Goal: Task Accomplishment & Management: Manage account settings

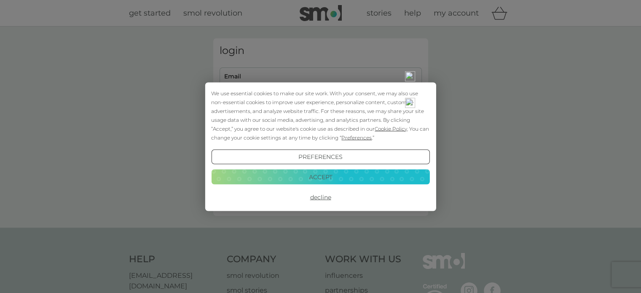
type input "[EMAIL_ADDRESS][DOMAIN_NAME]"
click at [329, 177] on button "Accept" at bounding box center [320, 176] width 218 height 15
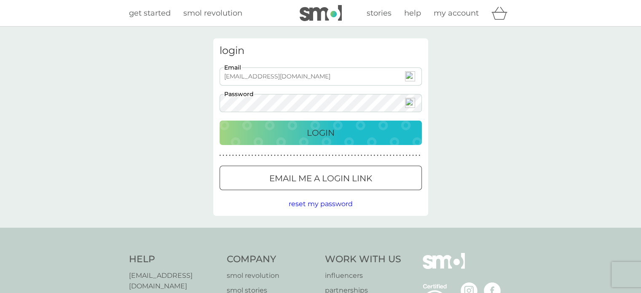
click at [329, 131] on p "Login" at bounding box center [321, 132] width 28 height 13
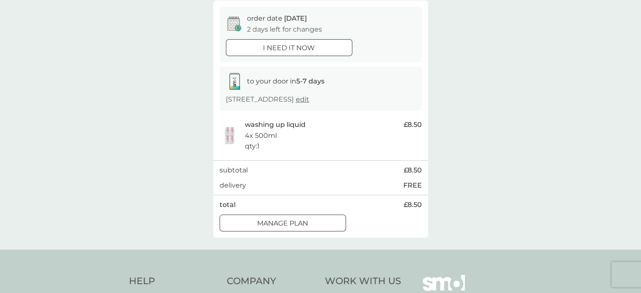
scroll to position [78, 0]
click at [293, 223] on div at bounding box center [283, 223] width 30 height 9
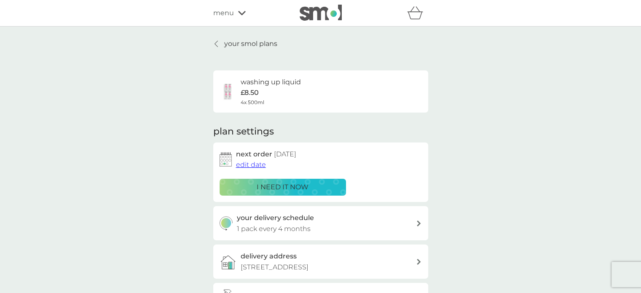
click at [257, 163] on span "edit date" at bounding box center [251, 165] width 30 height 8
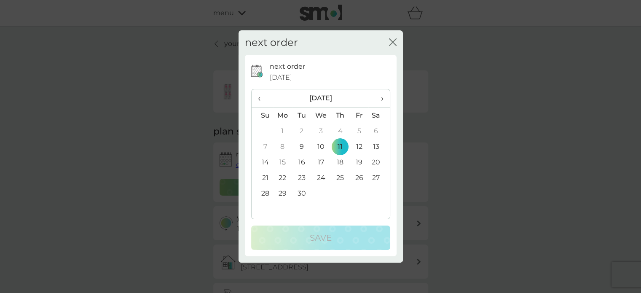
click at [340, 174] on td "25" at bounding box center [339, 178] width 19 height 16
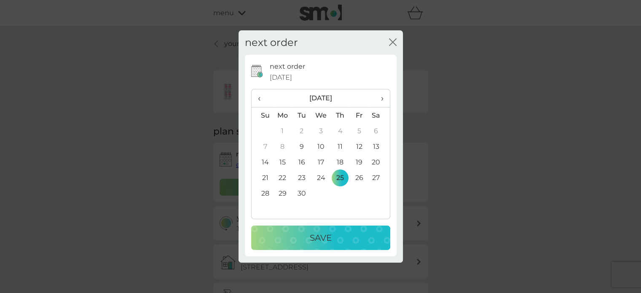
click at [328, 239] on p "Save" at bounding box center [321, 237] width 22 height 13
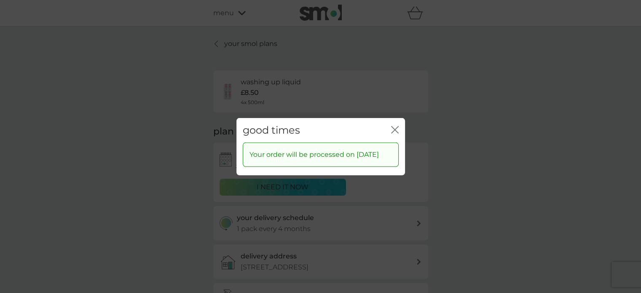
click at [396, 126] on icon "close" at bounding box center [396, 129] width 3 height 7
